Goal: Use online tool/utility

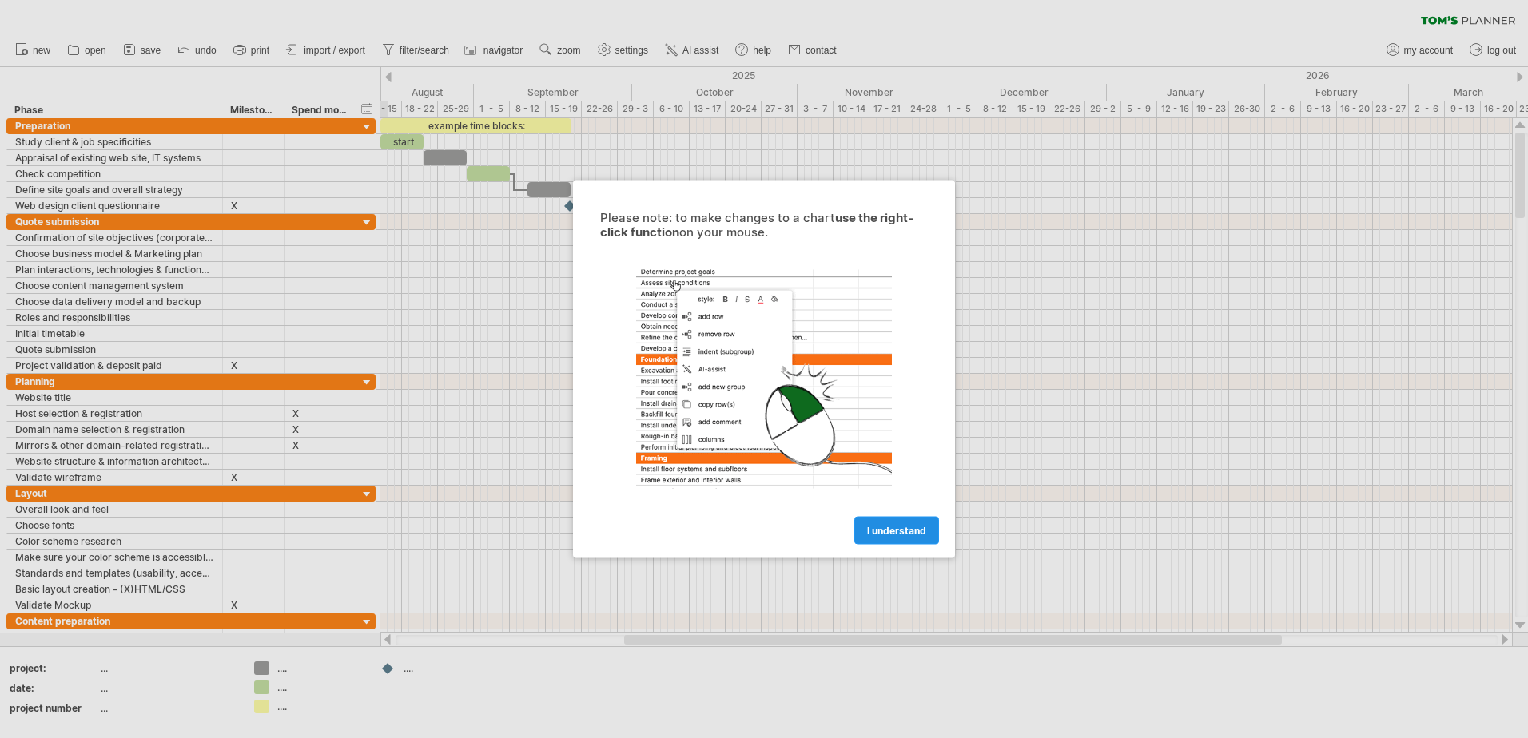
click at [892, 535] on span "I understand" at bounding box center [896, 531] width 59 height 12
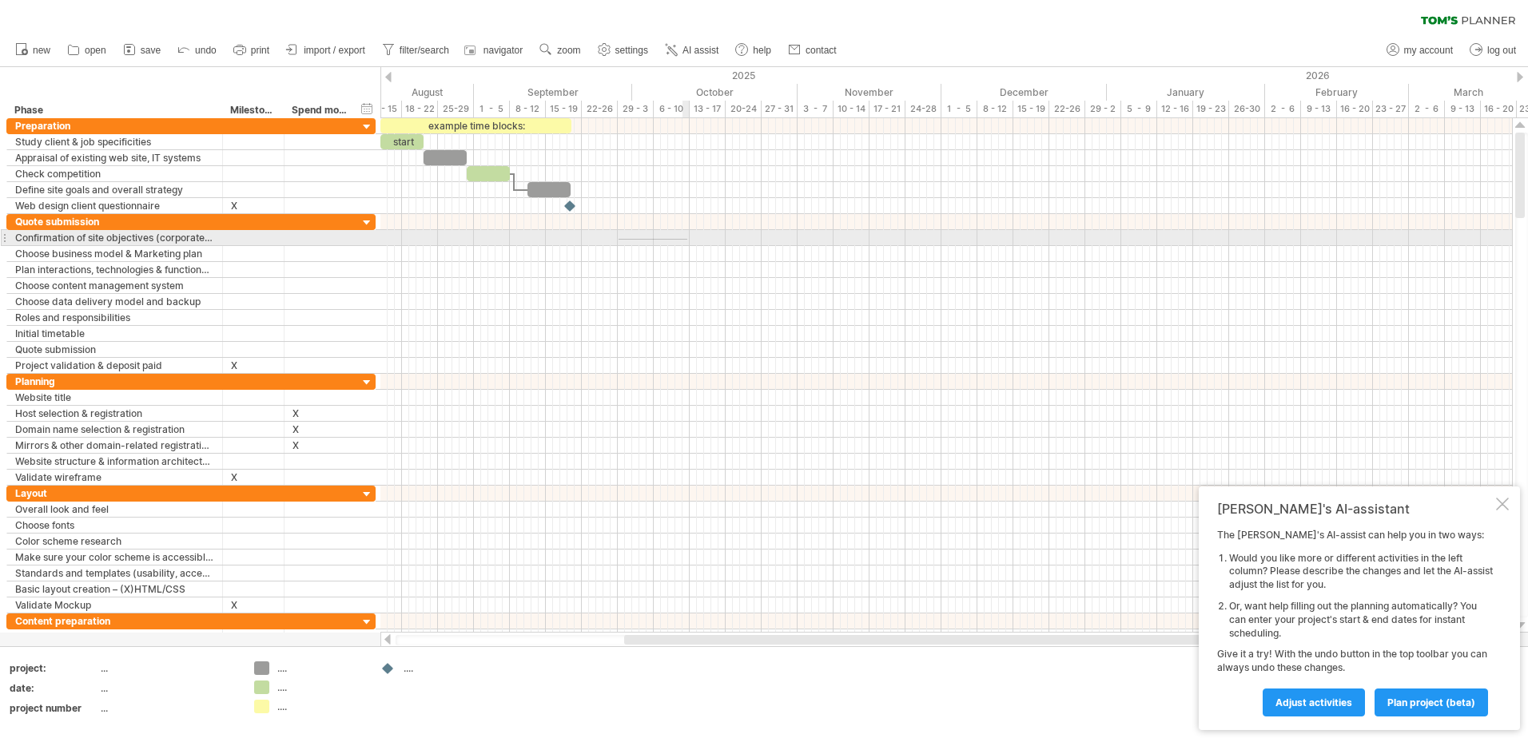
drag, startPoint x: 618, startPoint y: 239, endPoint x: 687, endPoint y: 240, distance: 68.7
click at [687, 240] on div at bounding box center [945, 238] width 1131 height 16
click at [639, 237] on div at bounding box center [945, 238] width 1131 height 16
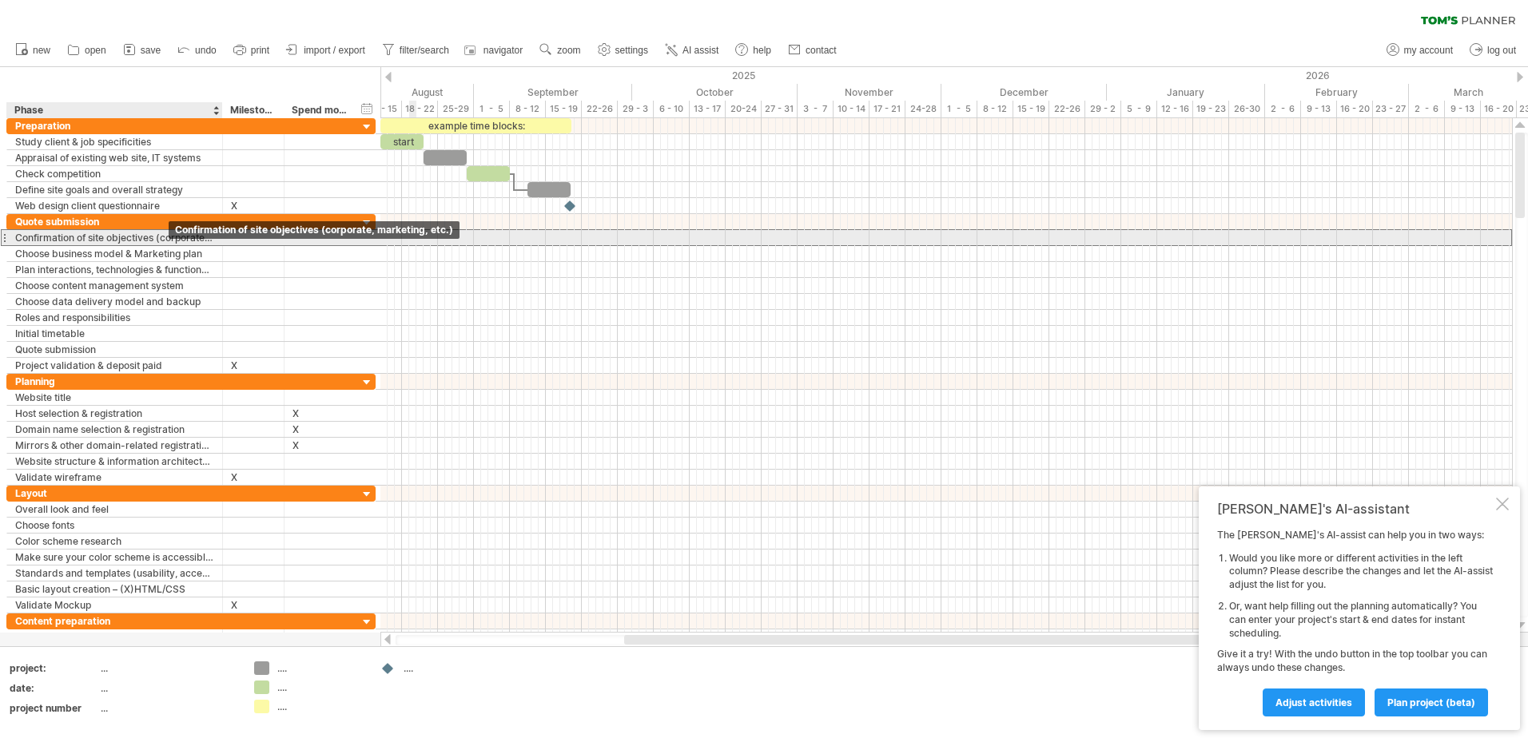
click at [166, 241] on div "Confirmation of site objectives (corporate, marketing, etc.)" at bounding box center [114, 237] width 199 height 15
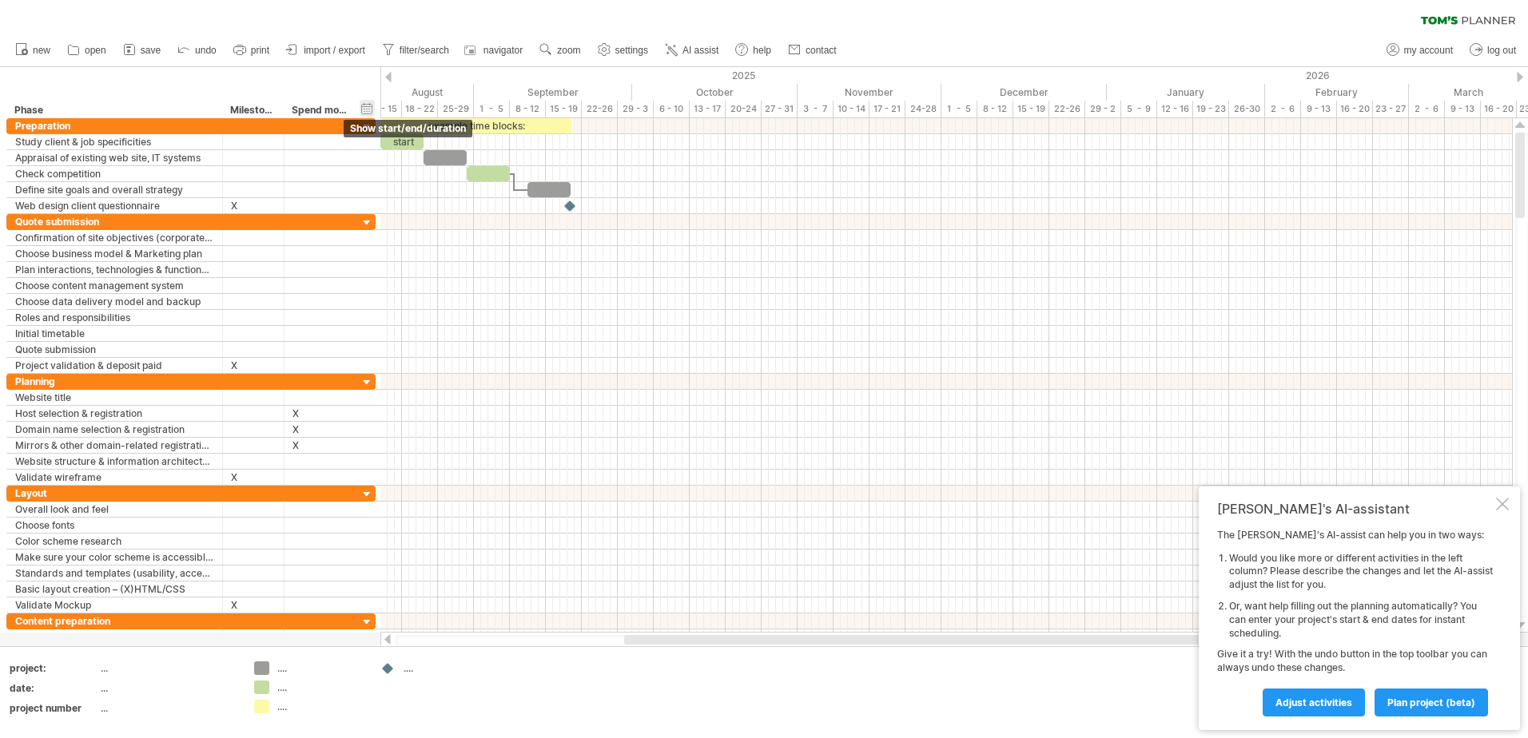
click at [371, 106] on div "hide start/end/duration show start/end/duration" at bounding box center [367, 108] width 15 height 17
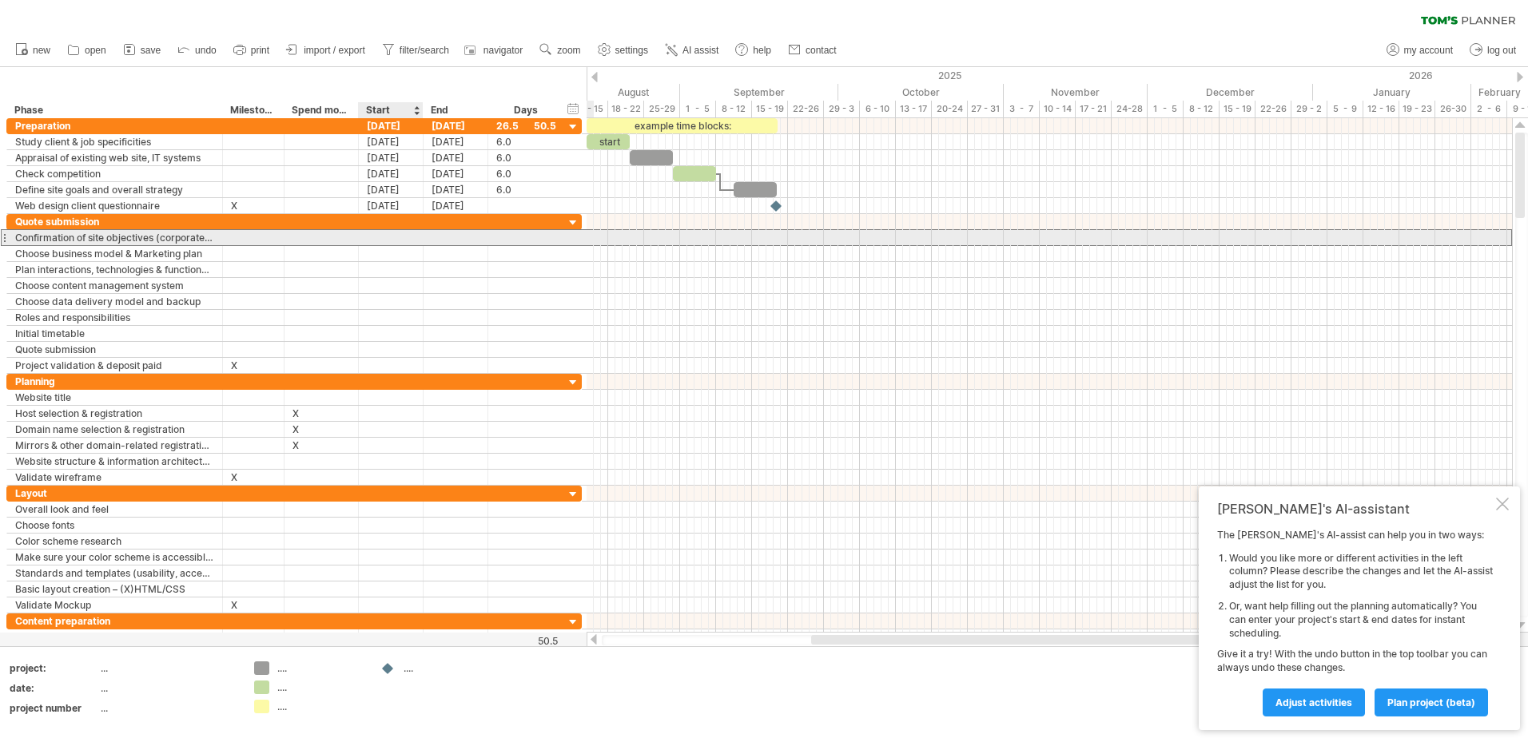
click at [403, 233] on div at bounding box center [391, 237] width 65 height 15
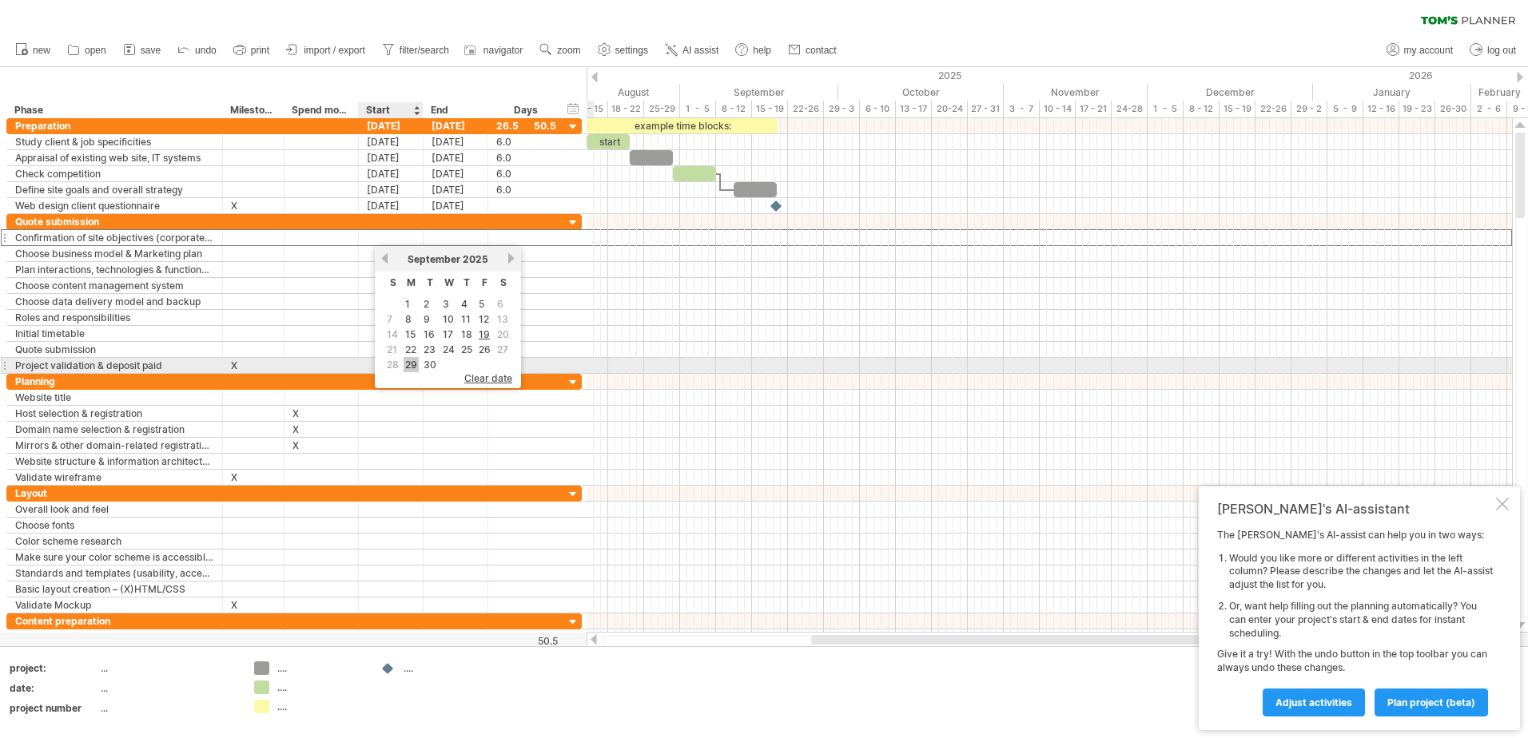
click at [413, 360] on link "29" at bounding box center [411, 364] width 15 height 15
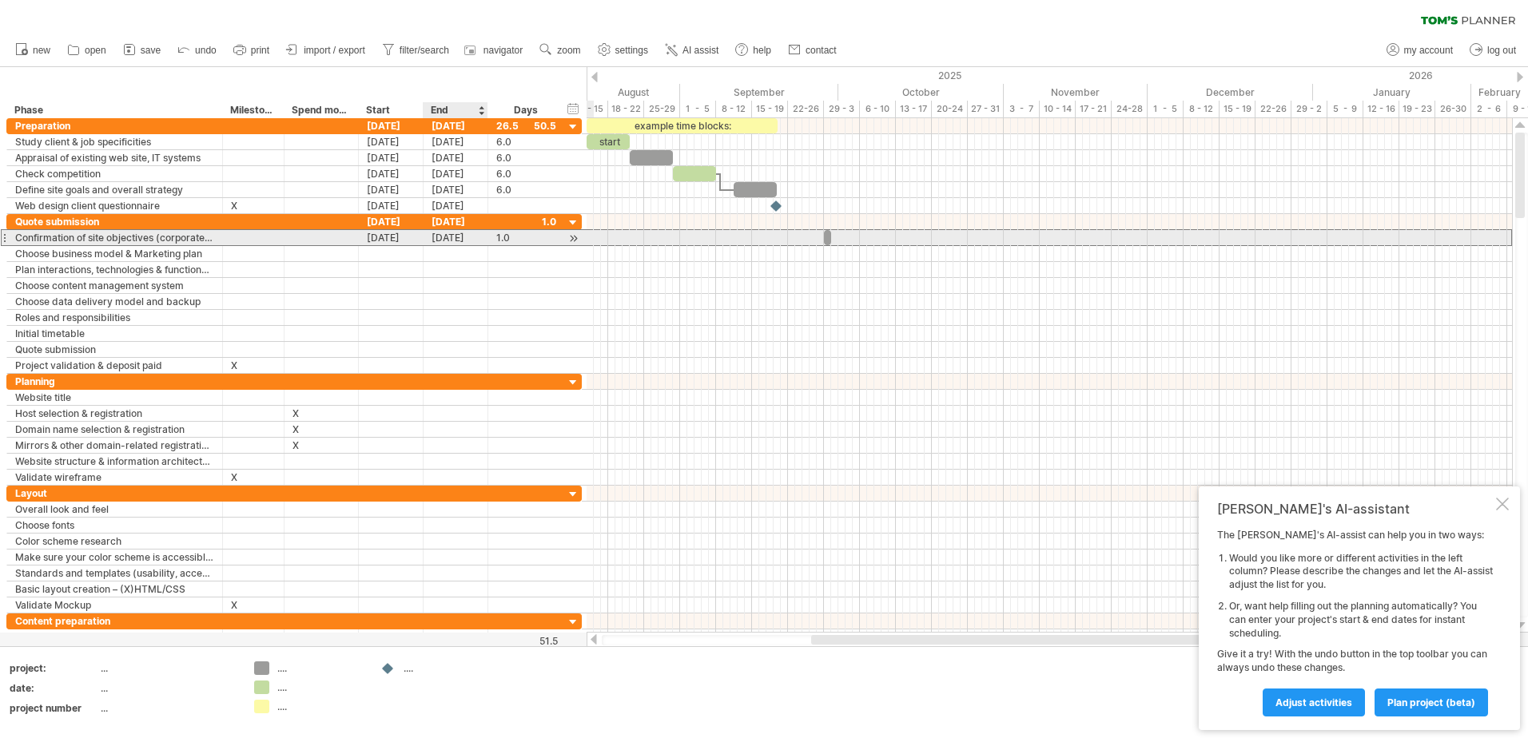
click at [471, 238] on div "[DATE]" at bounding box center [456, 237] width 65 height 15
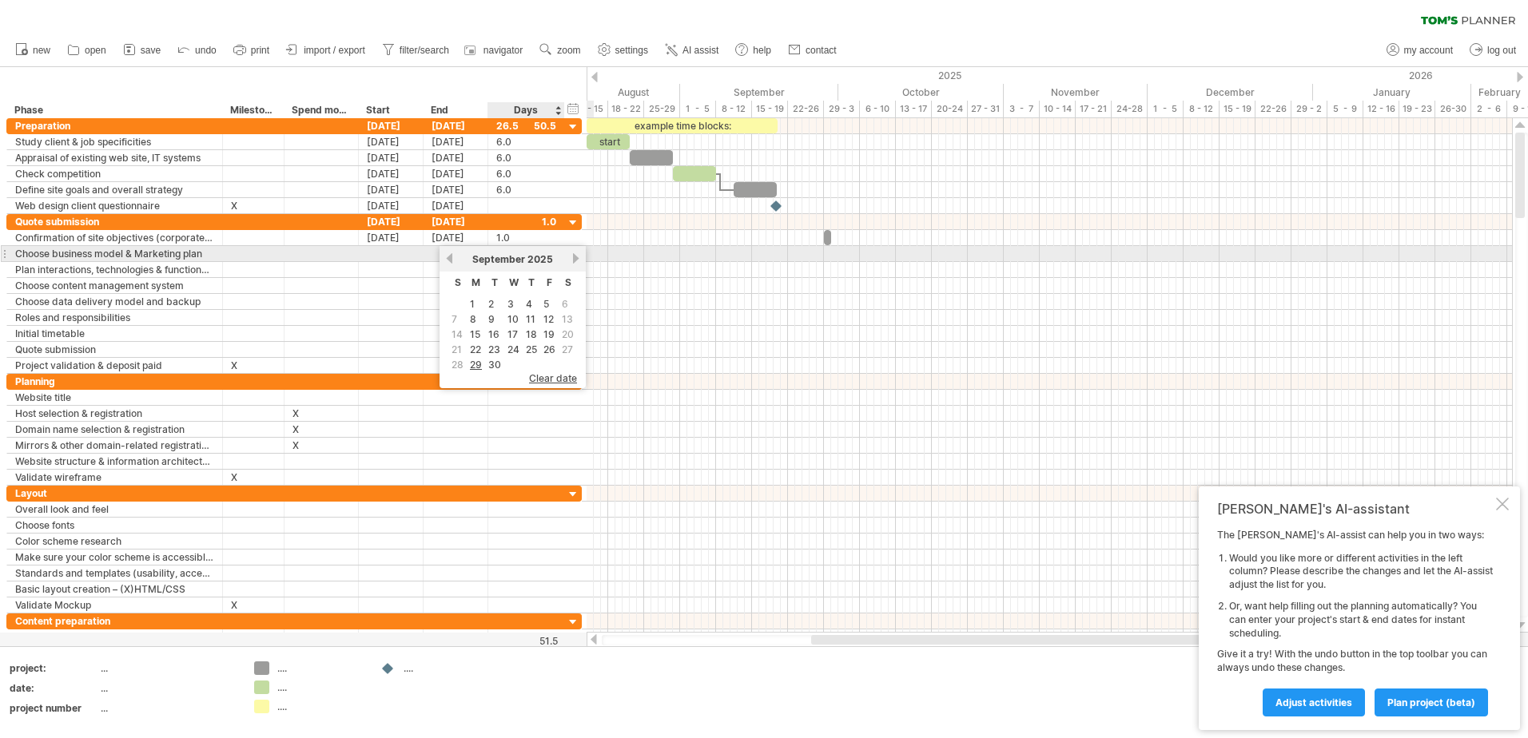
click at [575, 253] on link "next" at bounding box center [576, 259] width 12 height 12
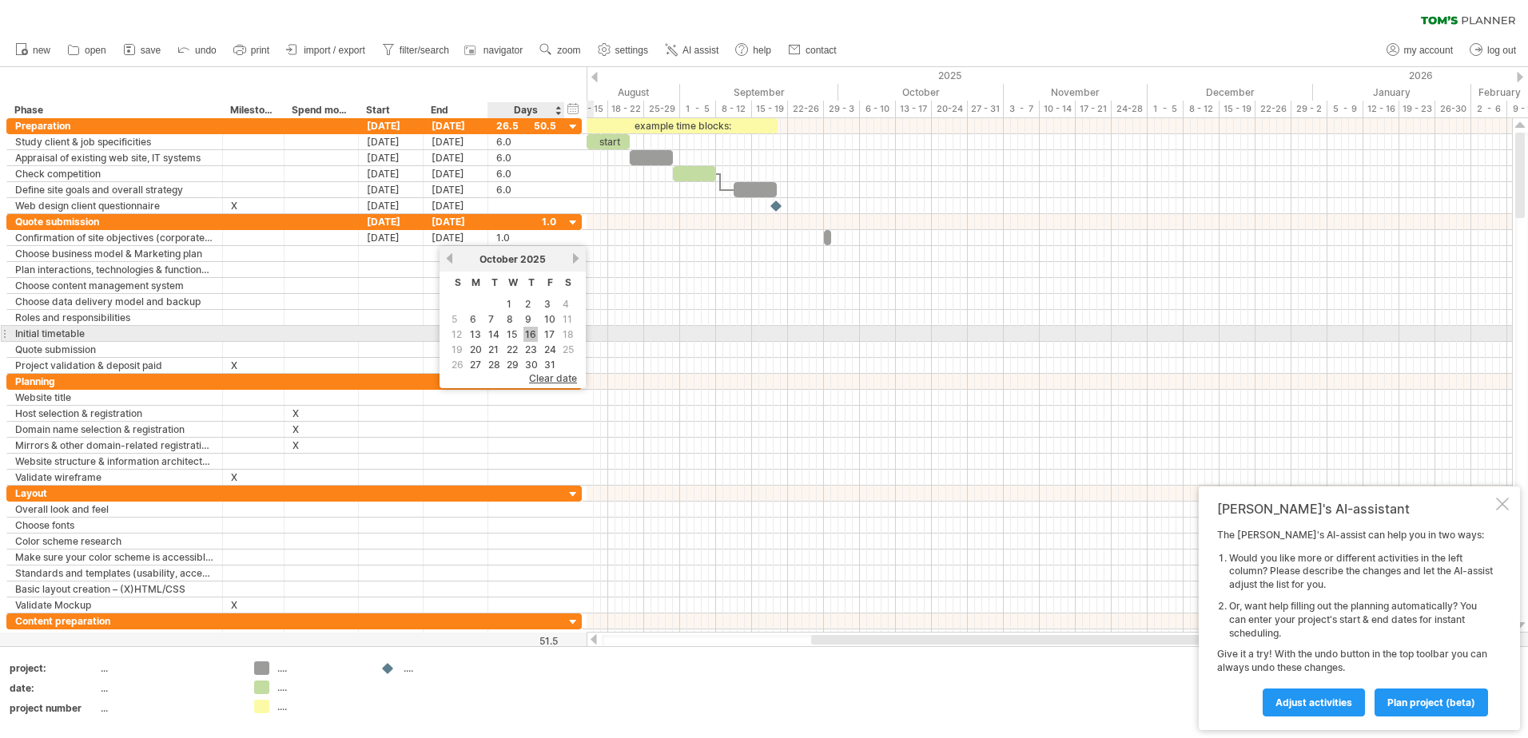
click at [527, 336] on link "16" at bounding box center [530, 334] width 14 height 15
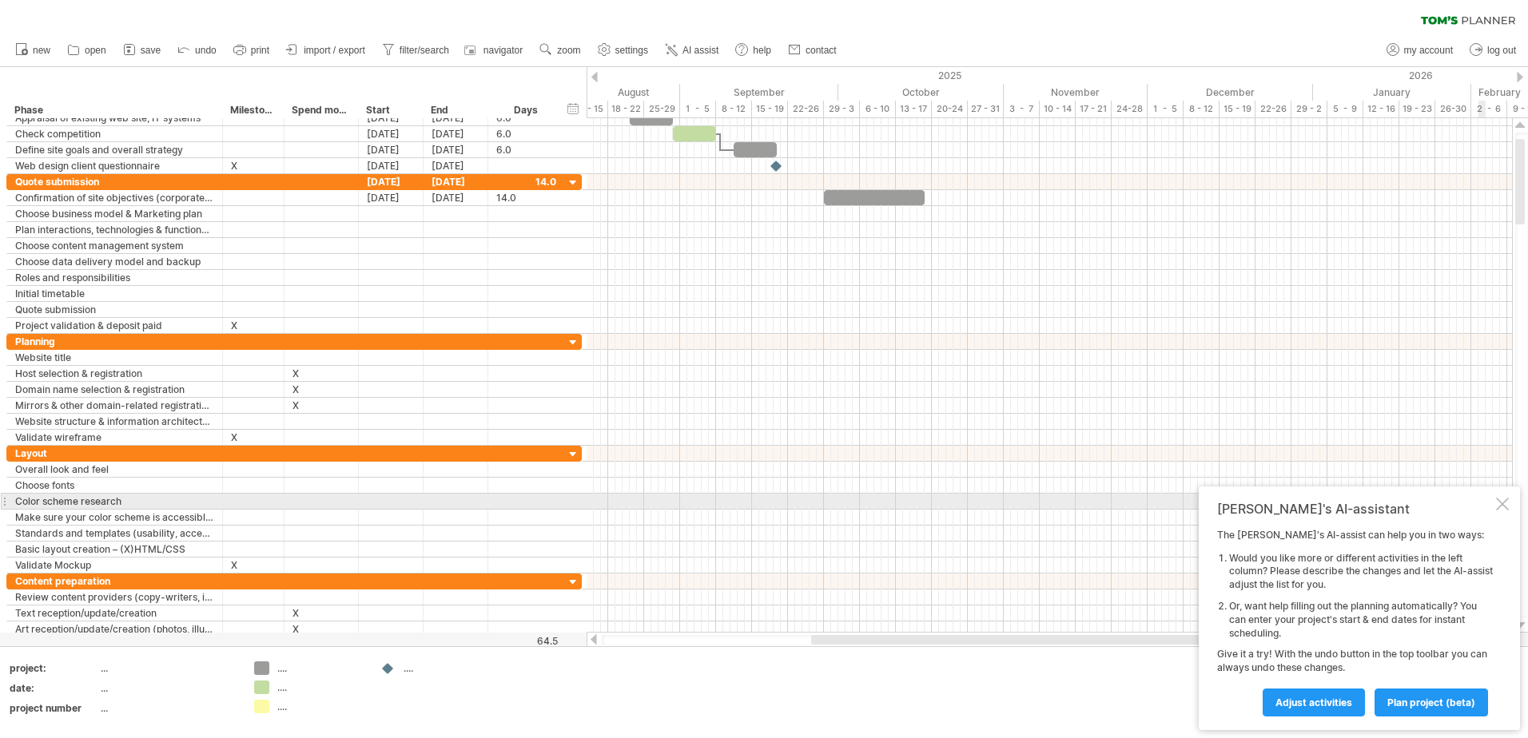
click at [1506, 501] on div at bounding box center [1502, 504] width 13 height 13
